Goal: Navigation & Orientation: Understand site structure

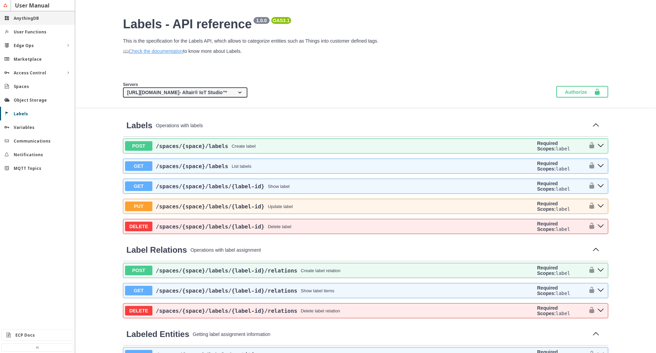
click at [0, 0] on slot "AnythingDB" at bounding box center [0, 0] width 0 height 0
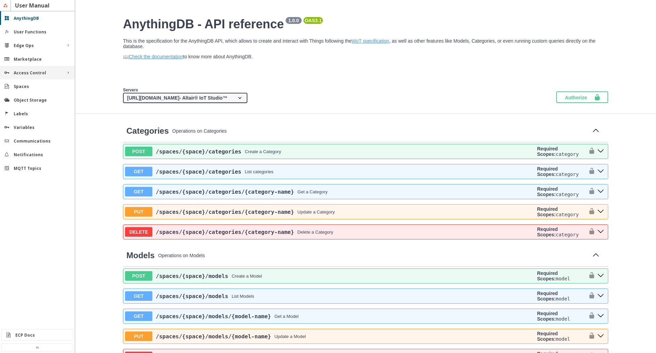
click at [0, 0] on slot "Access Control" at bounding box center [0, 0] width 0 height 0
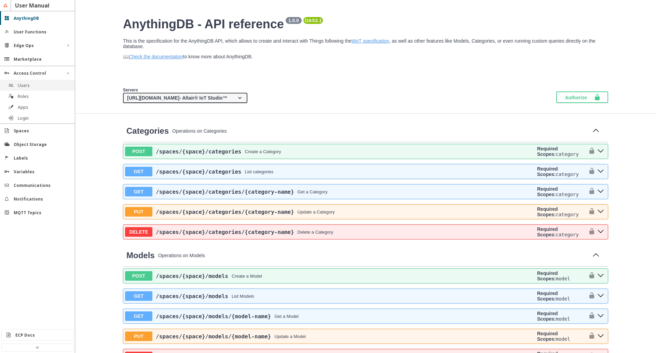
click at [39, 84] on div "Users" at bounding box center [40, 86] width 45 height 6
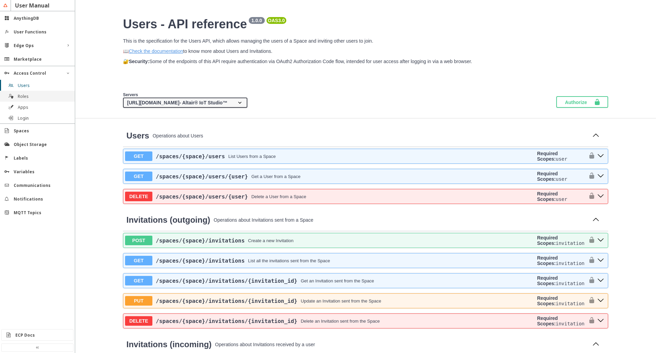
click at [36, 95] on div "Roles" at bounding box center [40, 97] width 45 height 6
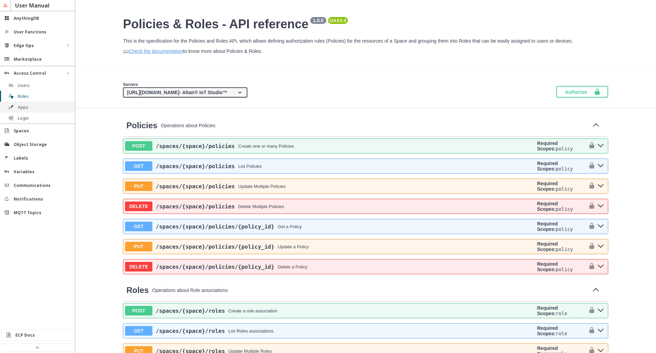
click at [37, 107] on div "Apps" at bounding box center [40, 108] width 45 height 6
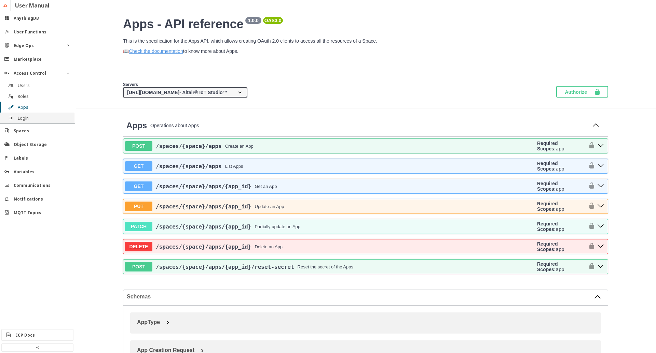
click at [34, 120] on div "Login" at bounding box center [40, 118] width 45 height 6
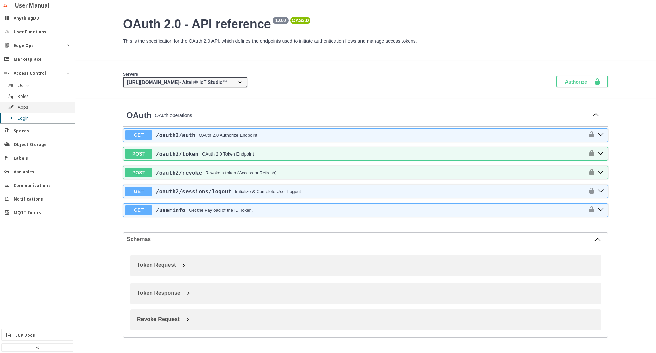
click at [33, 111] on div "Apps" at bounding box center [37, 107] width 75 height 11
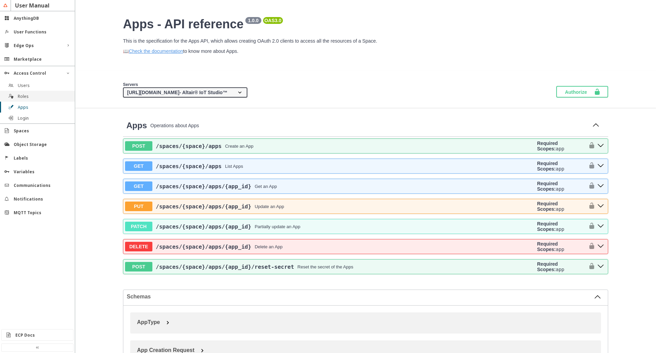
click at [32, 99] on div "Roles" at bounding box center [37, 96] width 75 height 11
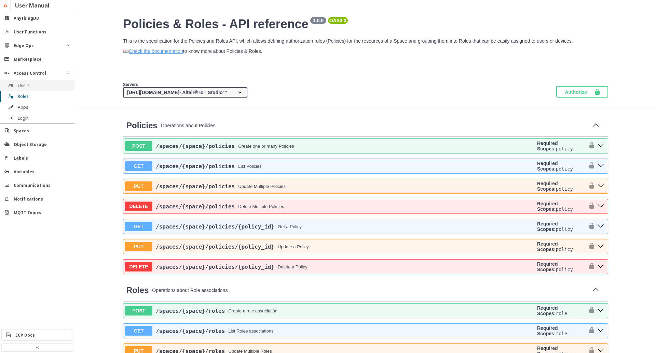
click at [30, 86] on div "Users" at bounding box center [40, 86] width 45 height 6
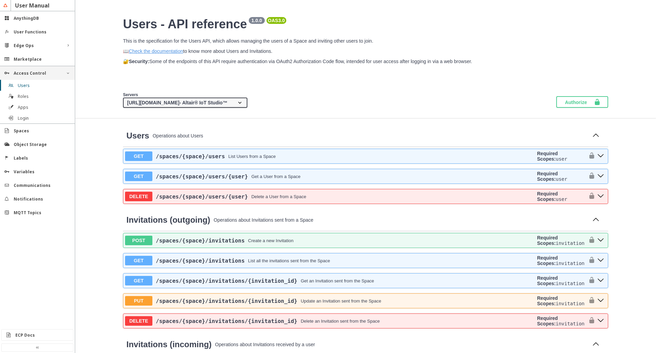
click at [0, 0] on slot "Access Control" at bounding box center [0, 0] width 0 height 0
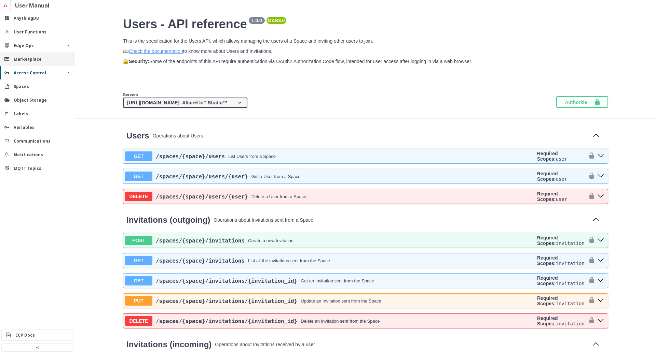
click at [0, 0] on slot "Marketplace" at bounding box center [0, 0] width 0 height 0
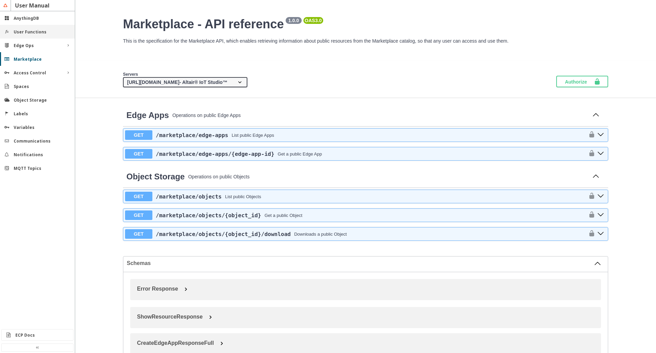
click at [23, 35] on div "User Functions" at bounding box center [37, 32] width 75 height 14
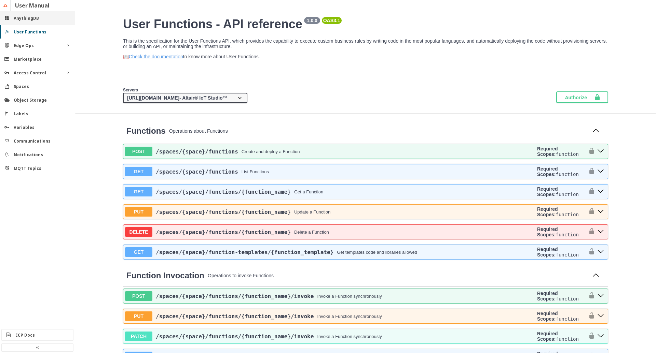
click at [23, 23] on div "AnythingDB" at bounding box center [37, 18] width 75 height 14
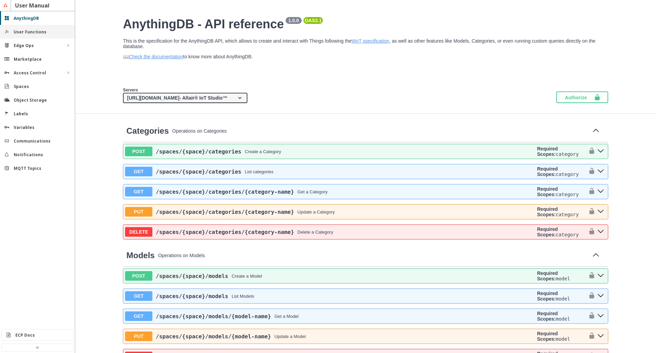
click at [0, 0] on slot "User Functions" at bounding box center [0, 0] width 0 height 0
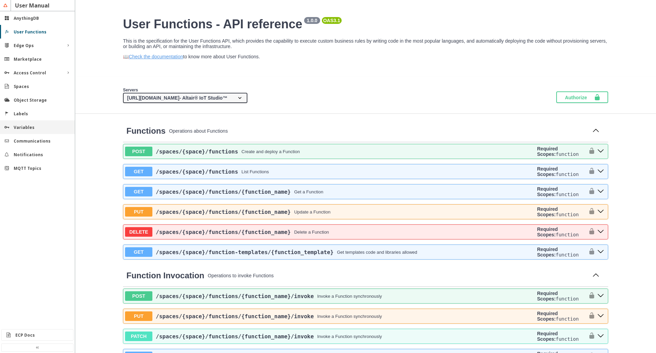
drag, startPoint x: 25, startPoint y: 114, endPoint x: 22, endPoint y: 131, distance: 17.3
click at [0, 0] on slot "Labels" at bounding box center [0, 0] width 0 height 0
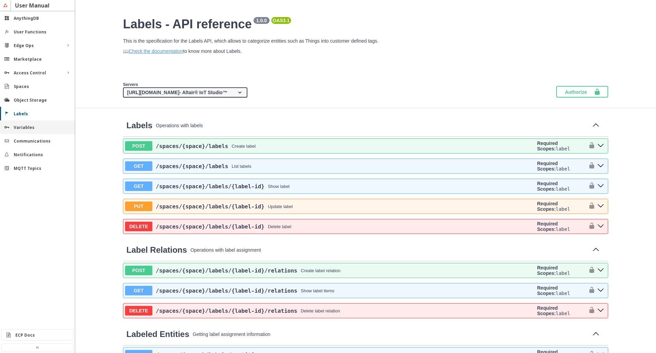
click at [0, 0] on slot "Variables" at bounding box center [0, 0] width 0 height 0
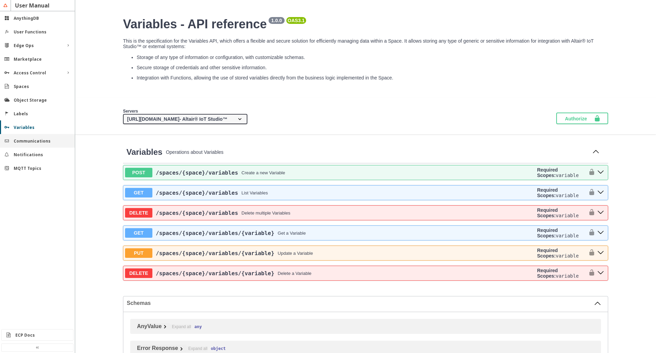
click at [0, 0] on slot "Communications" at bounding box center [0, 0] width 0 height 0
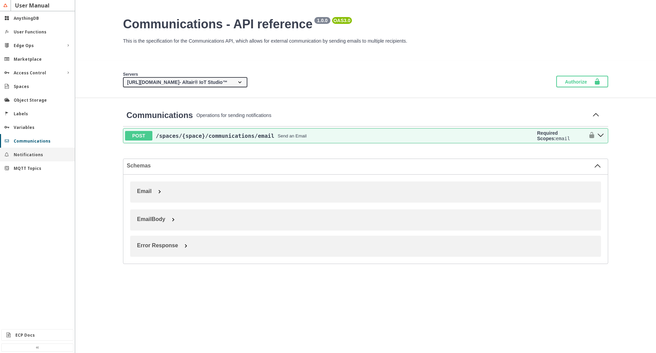
click at [0, 0] on slot "Notifications" at bounding box center [0, 0] width 0 height 0
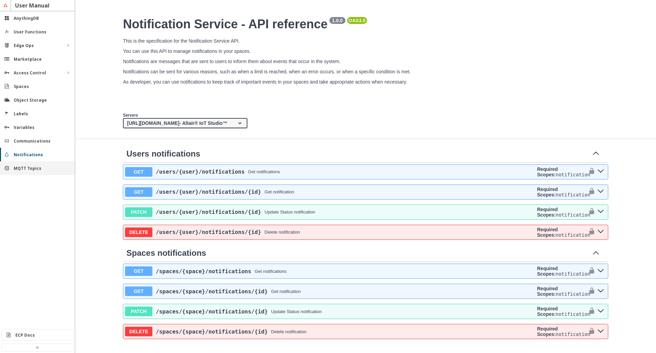
click at [26, 174] on div "MQTT Topics" at bounding box center [37, 169] width 75 height 14
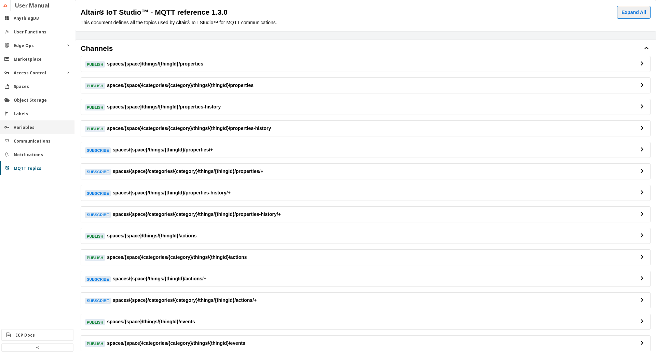
click at [0, 0] on slot "Variables" at bounding box center [0, 0] width 0 height 0
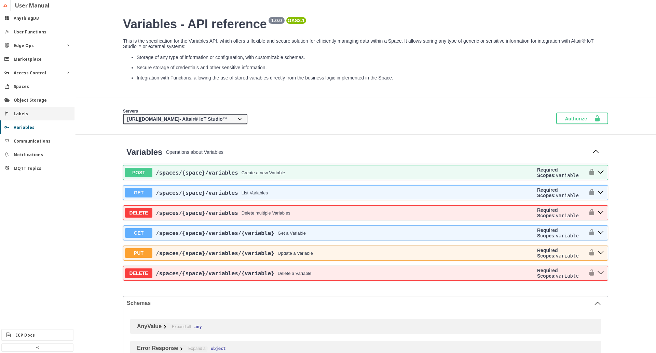
click at [28, 116] on div "Labels" at bounding box center [40, 114] width 53 height 6
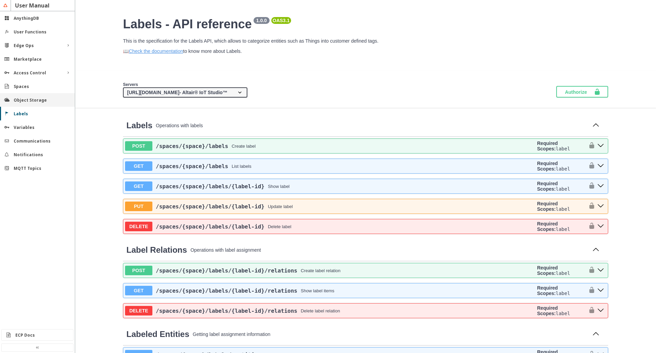
click at [0, 0] on slot "Object Storage" at bounding box center [0, 0] width 0 height 0
